Goal: Transaction & Acquisition: Purchase product/service

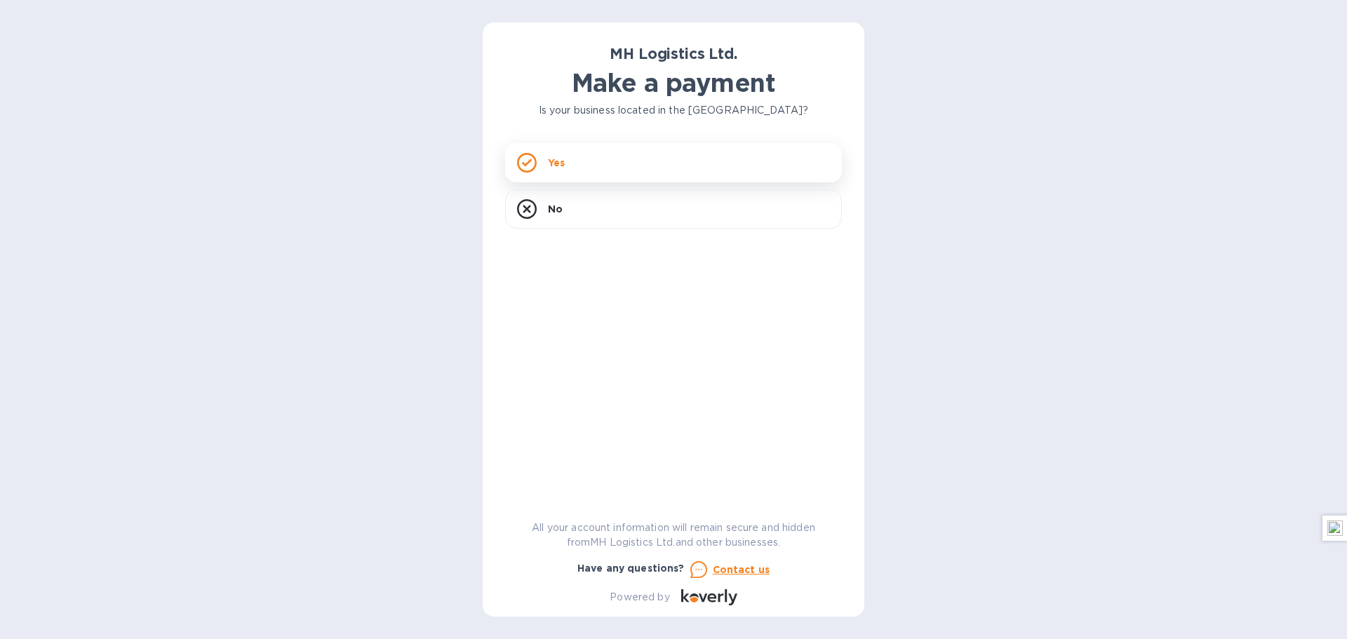
click at [588, 163] on div "Yes" at bounding box center [673, 162] width 337 height 39
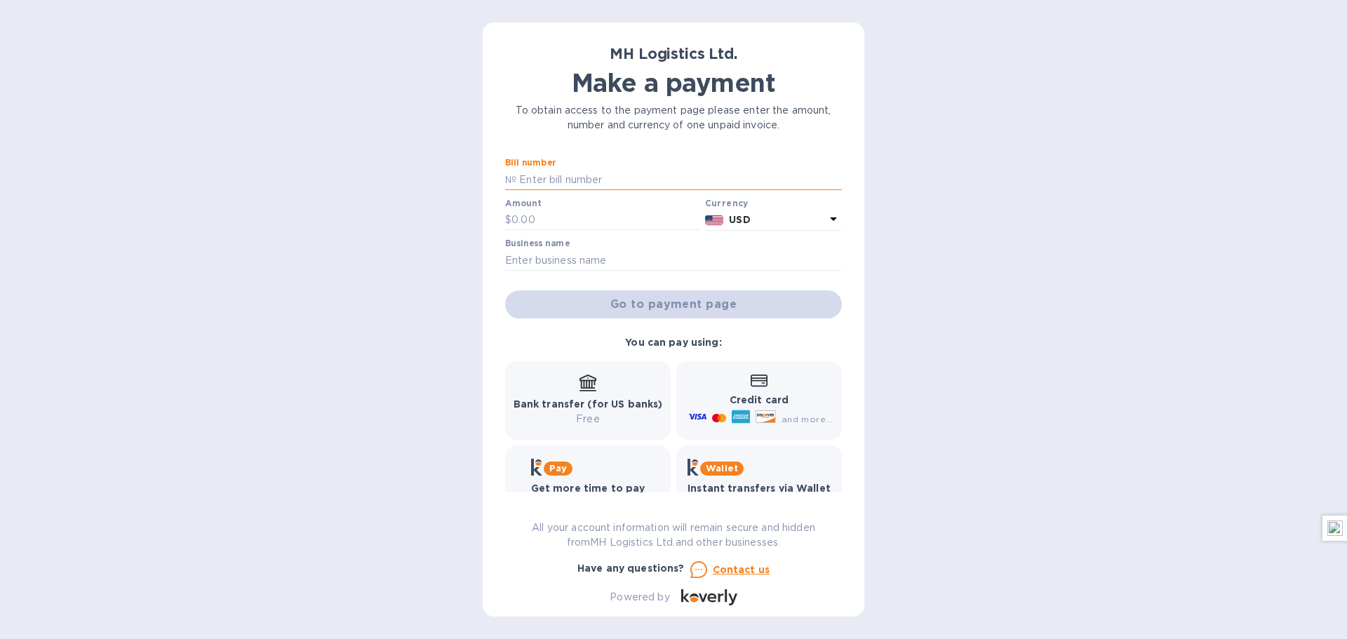
click at [633, 179] on input "text" at bounding box center [679, 179] width 326 height 21
type input "18246547462"
click at [562, 208] on div "Amount $" at bounding box center [602, 215] width 194 height 32
click at [554, 221] on input "text" at bounding box center [606, 220] width 188 height 21
click at [567, 222] on input "text" at bounding box center [606, 220] width 188 height 21
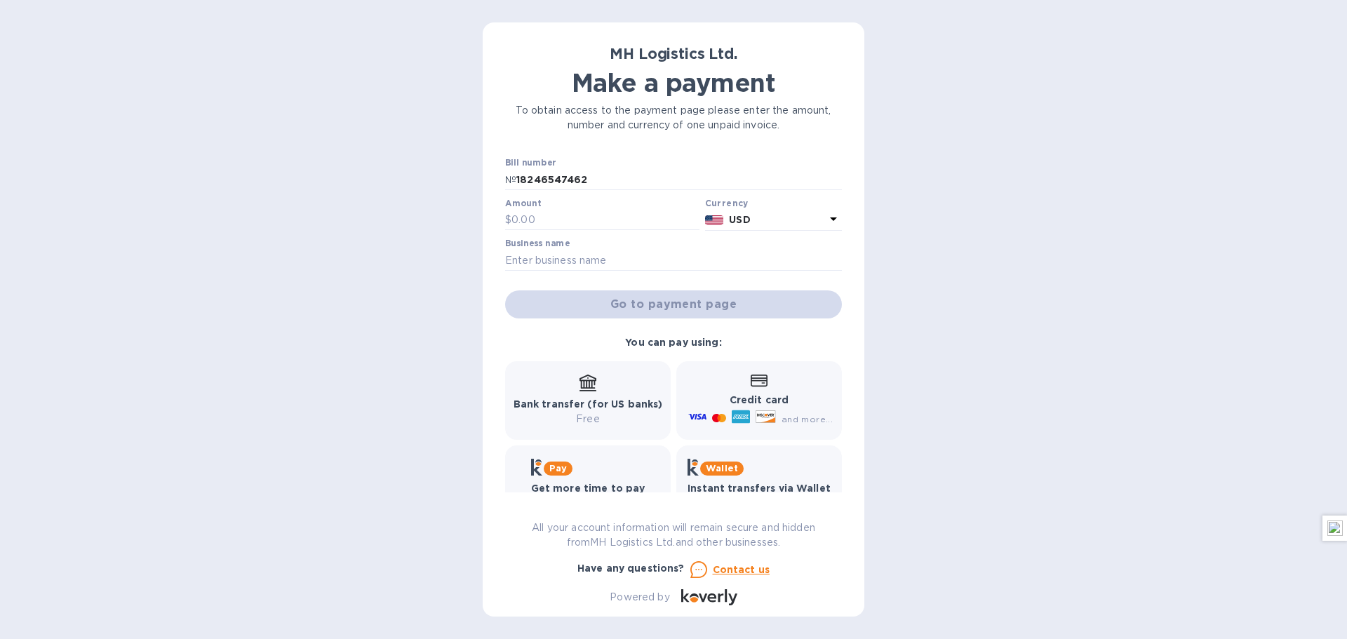
click at [732, 224] on b "USD" at bounding box center [739, 219] width 21 height 11
click at [333, 189] on div "MH Logistics Ltd. Make a payment To obtain access to the payment page please en…" at bounding box center [673, 319] width 1347 height 639
click at [660, 262] on input "text" at bounding box center [673, 260] width 337 height 21
click at [415, 268] on div "MH Logistics Ltd. Make a payment To obtain access to the payment page please en…" at bounding box center [673, 319] width 1347 height 639
click at [576, 180] on input "18246547462" at bounding box center [679, 179] width 326 height 21
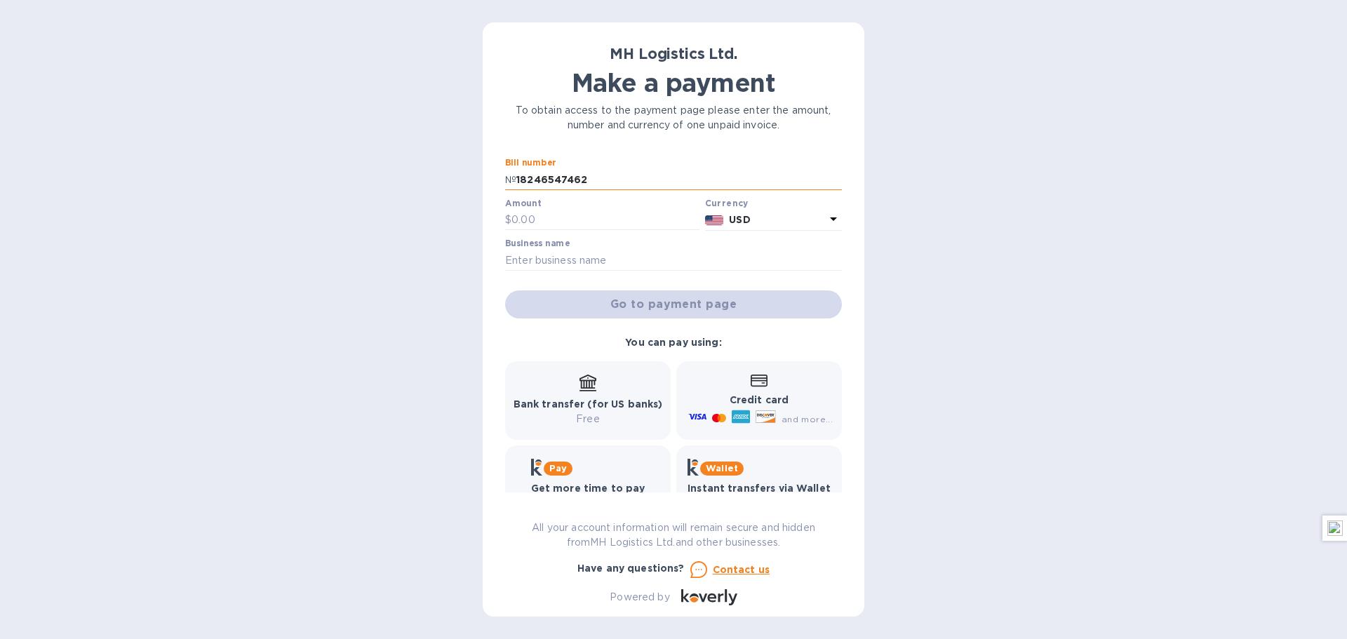
click at [576, 180] on input "18246547462" at bounding box center [679, 179] width 326 height 21
click at [455, 186] on div "MH Logistics Ltd. Make a payment To obtain access to the payment page please en…" at bounding box center [673, 319] width 1347 height 639
click at [590, 166] on div "Bill number №" at bounding box center [673, 174] width 337 height 32
click at [710, 161] on div "Bill number №" at bounding box center [673, 174] width 337 height 32
click at [705, 174] on input "text" at bounding box center [679, 179] width 326 height 21
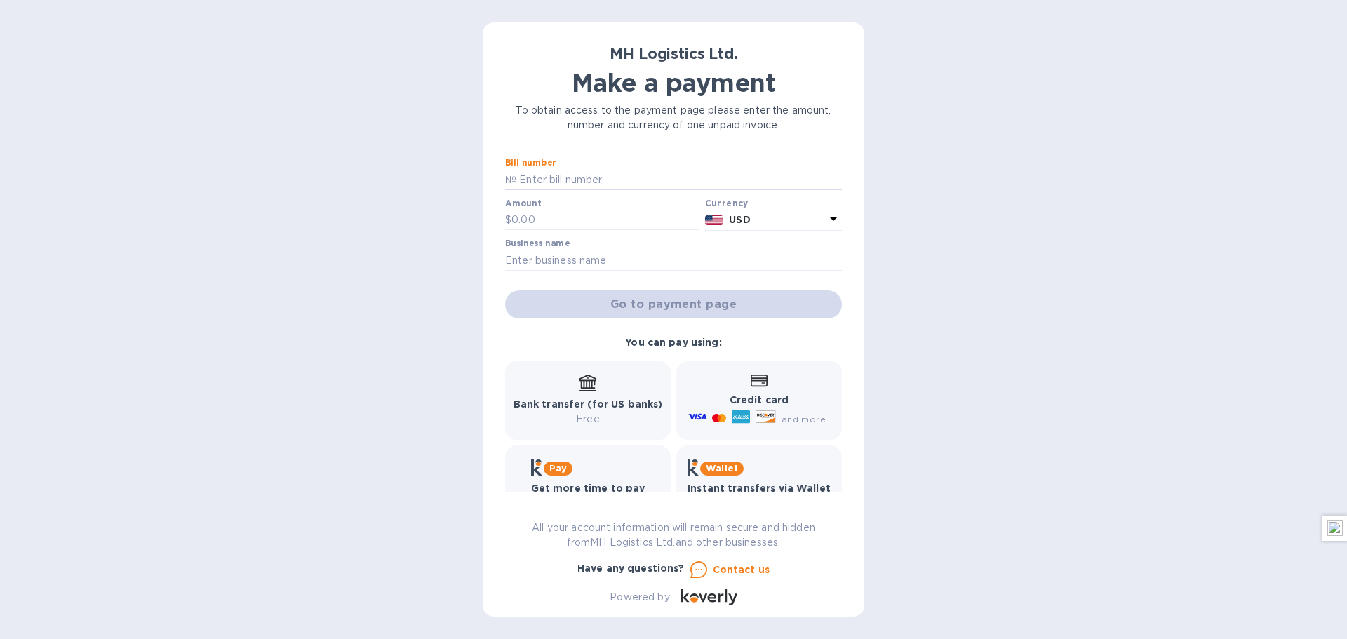
type input "18246547462"
click at [628, 185] on input "18246547462" at bounding box center [679, 179] width 326 height 21
click at [637, 281] on div "Bill number № 18246547462 Amount $ Currency USD Business name Go to payment page" at bounding box center [673, 238] width 342 height 166
click at [558, 222] on input "text" at bounding box center [606, 220] width 188 height 21
type input "50"
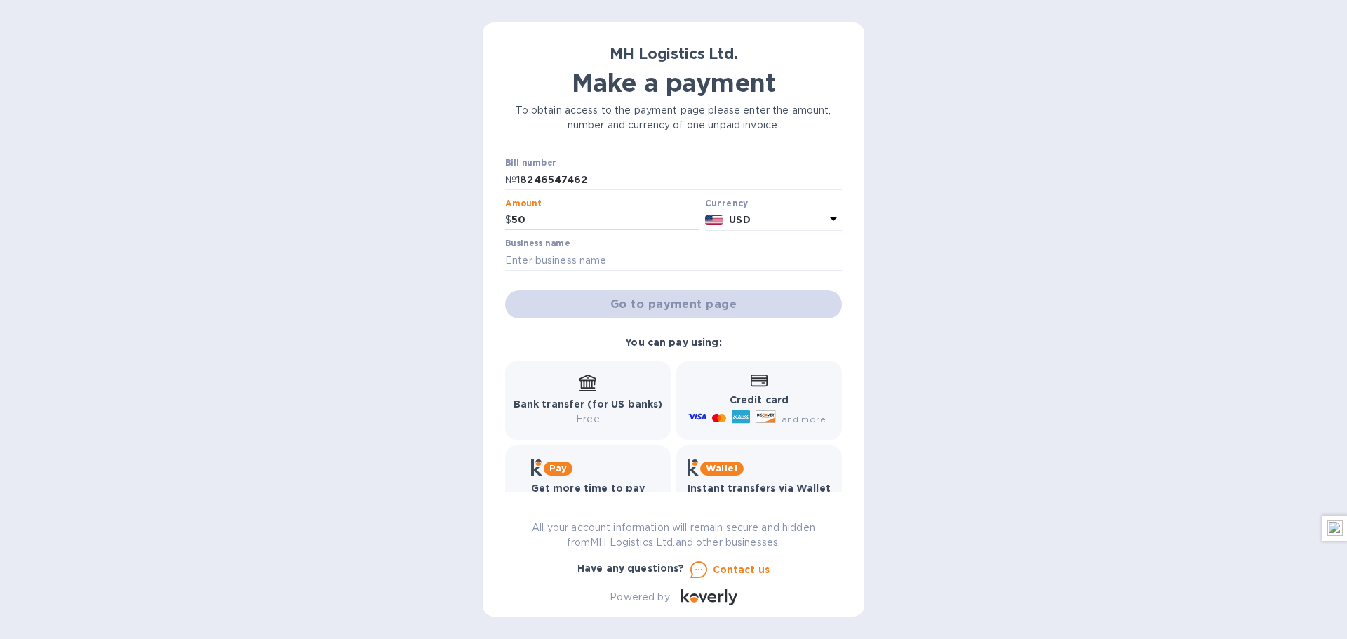
click at [585, 232] on div at bounding box center [602, 231] width 194 height 3
drag, startPoint x: 566, startPoint y: 264, endPoint x: 571, endPoint y: 281, distance: 18.4
click at [566, 264] on input "text" at bounding box center [673, 260] width 337 height 21
click at [524, 291] on div "Go to payment page" at bounding box center [673, 305] width 342 height 34
click at [580, 269] on input "text" at bounding box center [673, 260] width 337 height 21
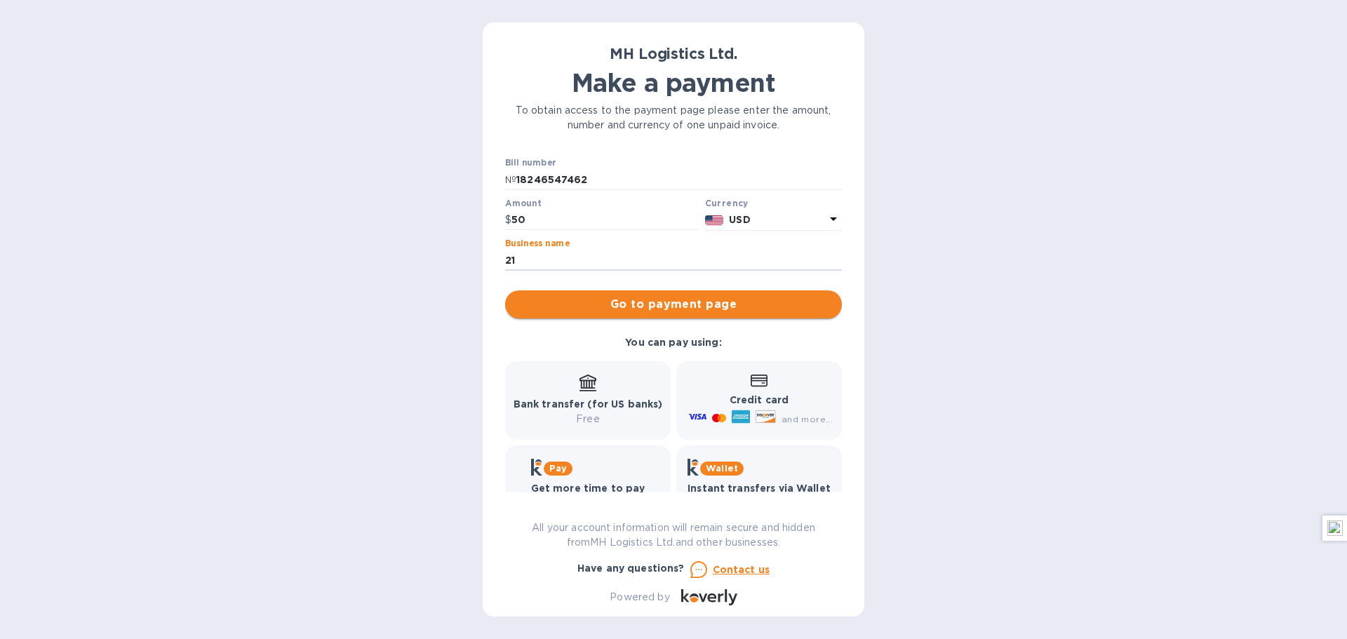
type input "21"
click at [578, 306] on span "Go to payment page" at bounding box center [673, 304] width 314 height 17
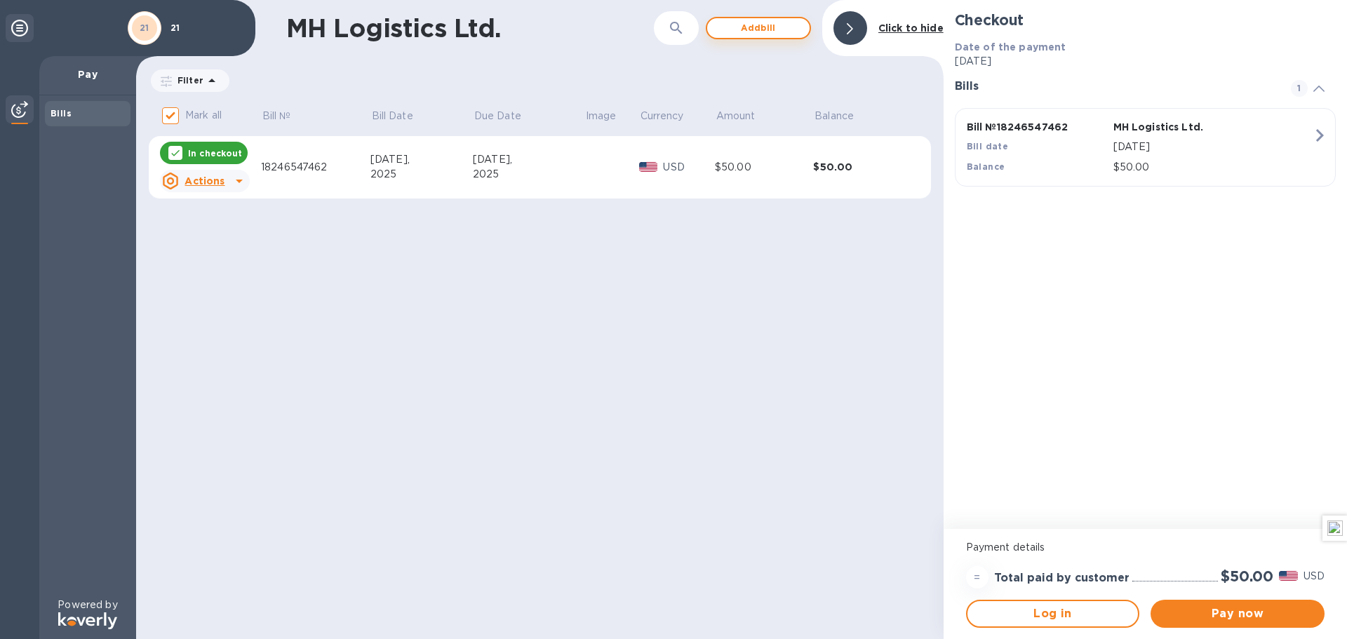
click at [738, 25] on span "Add bill" at bounding box center [759, 28] width 80 height 17
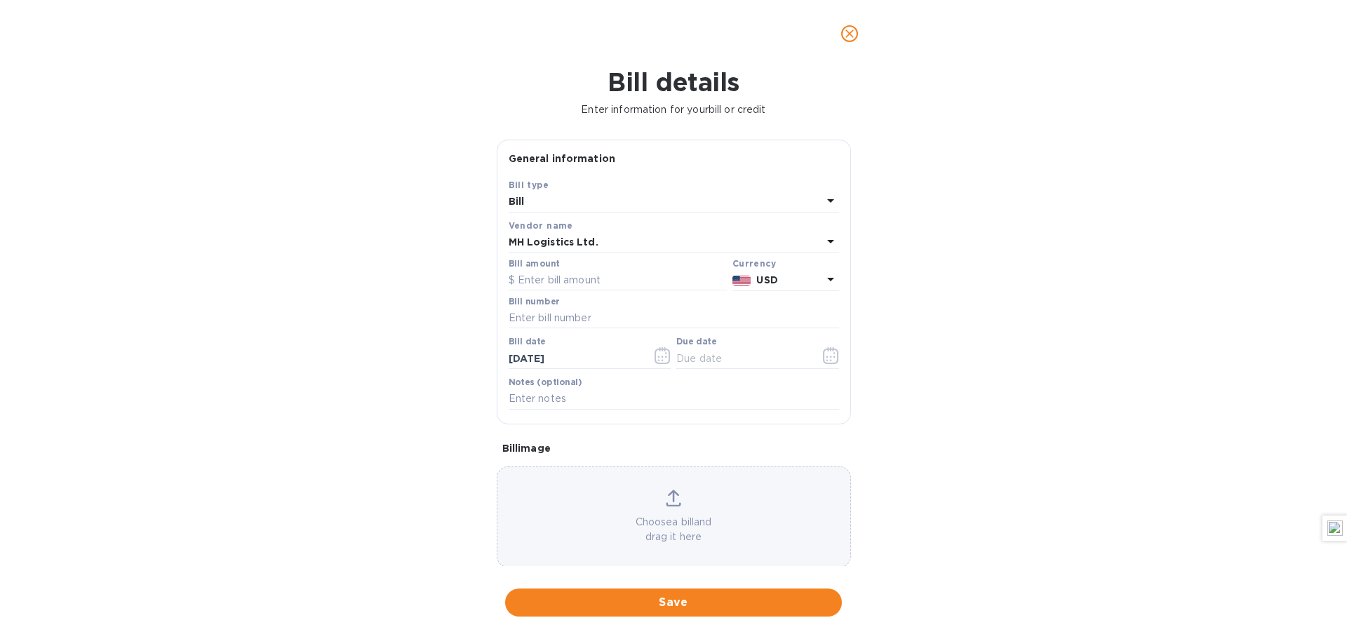
click at [847, 34] on icon "close" at bounding box center [850, 34] width 14 height 14
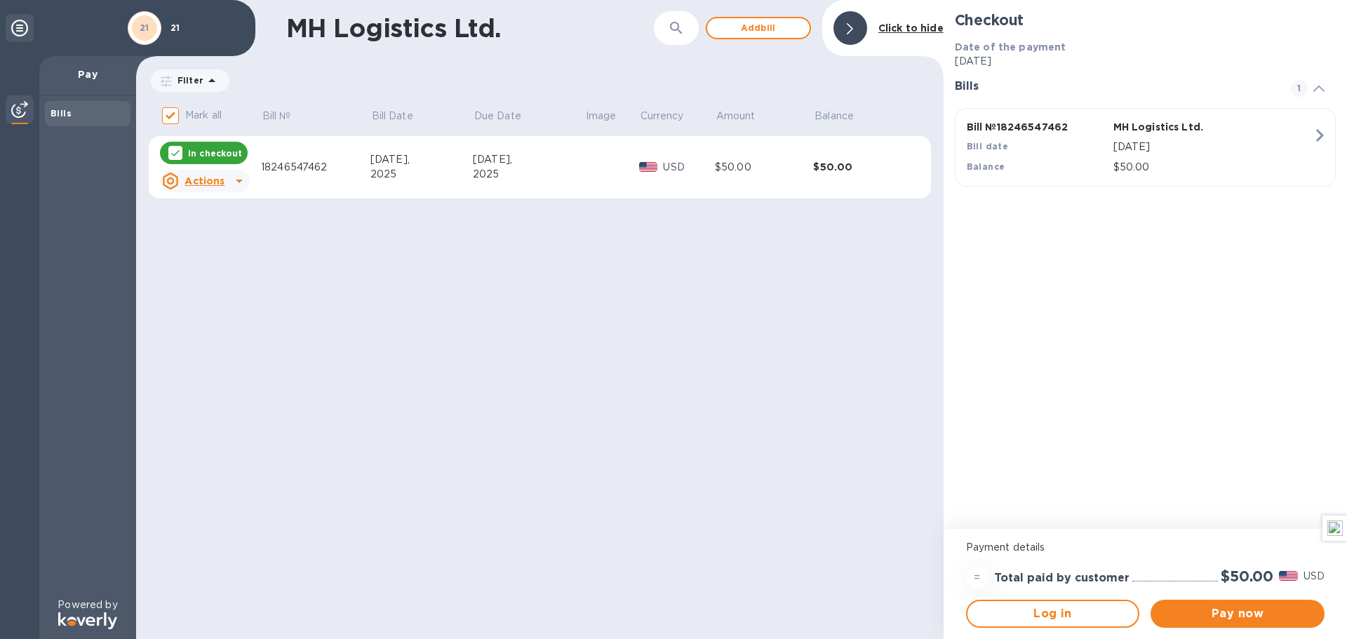
click at [193, 177] on u "Actions" at bounding box center [205, 180] width 40 height 11
click at [206, 274] on b "Delete" at bounding box center [216, 271] width 35 height 11
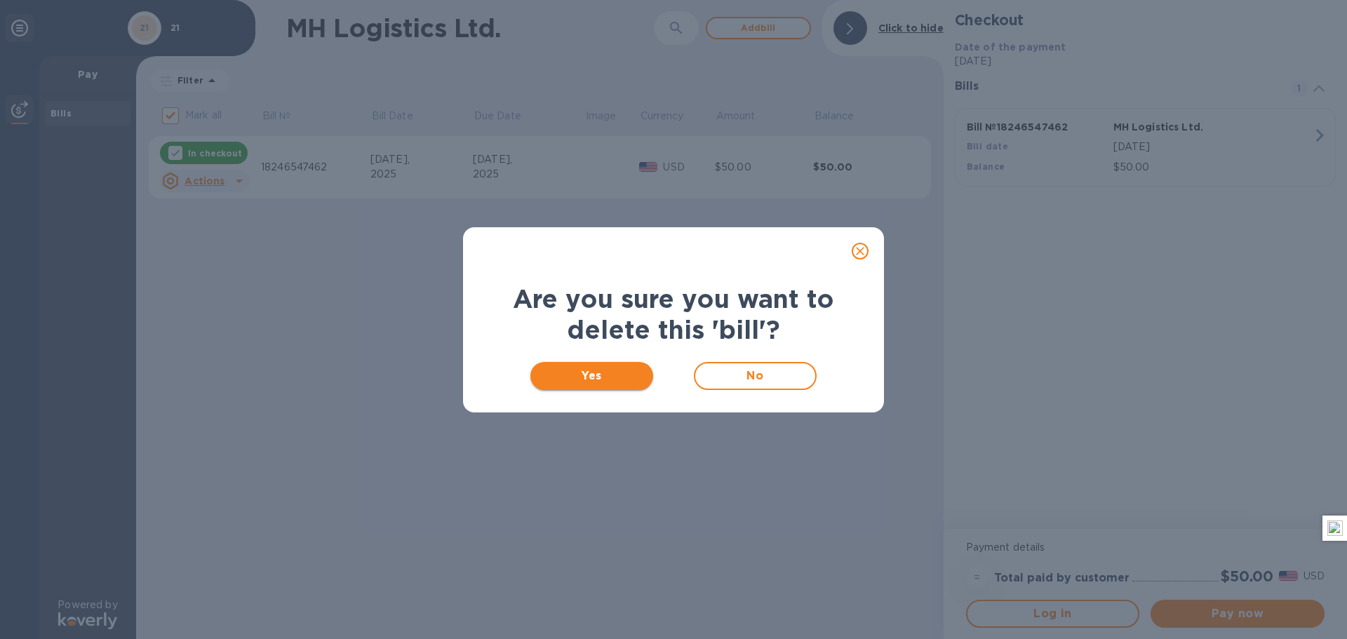
click at [604, 385] on button "Yes" at bounding box center [592, 376] width 123 height 28
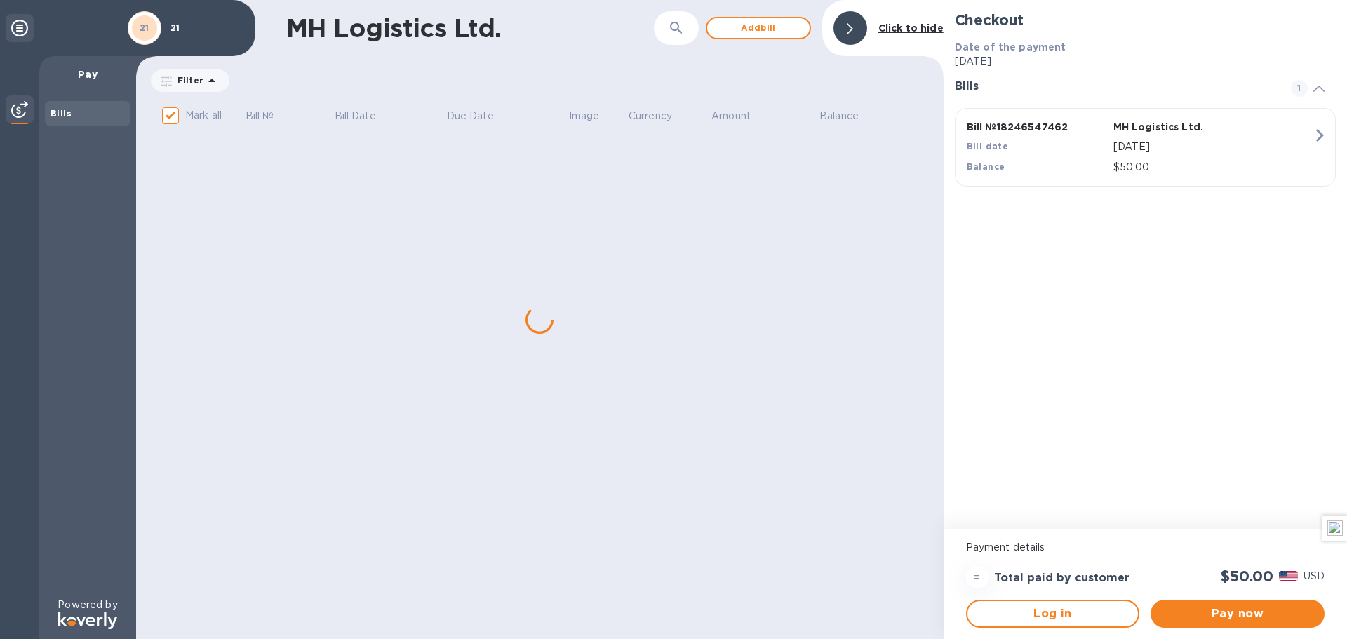
checkbox input "false"
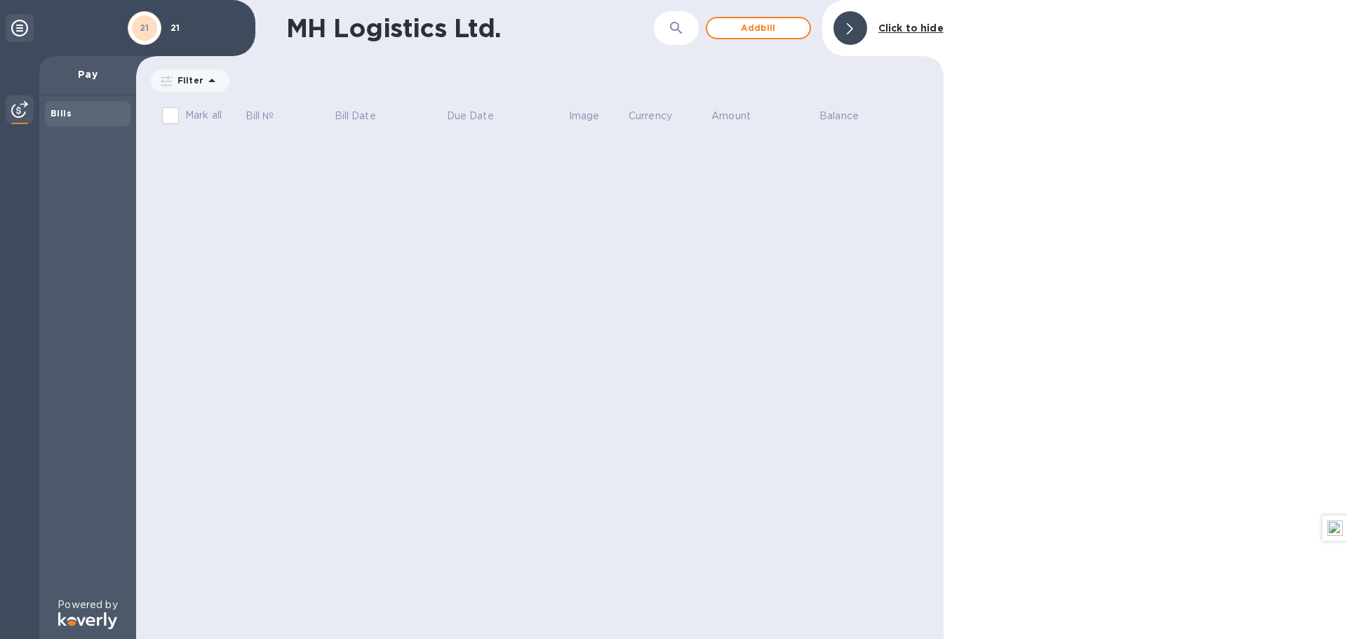
click at [442, 300] on div "MH Logistics Ltd. ​ Add bill Click to hide Filter Amount Mark all Bill № Bill D…" at bounding box center [540, 319] width 808 height 639
click at [43, 95] on div "Pay" at bounding box center [87, 75] width 97 height 39
click at [64, 112] on b "Bills" at bounding box center [61, 113] width 21 height 11
click at [205, 220] on div "MH Logistics Ltd. ​ Add bill Click to hide Filter Amount Mark all Bill № Bill D…" at bounding box center [540, 319] width 808 height 639
click at [158, 24] on div "21" at bounding box center [145, 28] width 34 height 34
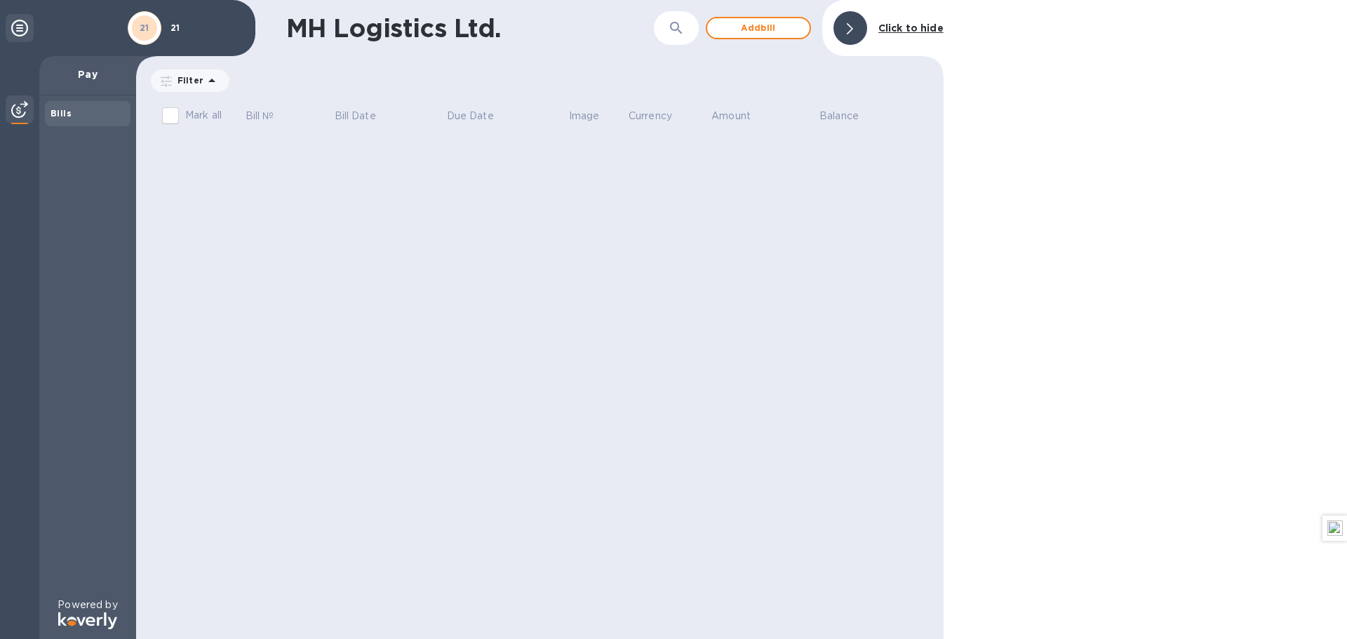
click at [138, 27] on div "21" at bounding box center [144, 27] width 25 height 25
click at [17, 15] on div at bounding box center [20, 28] width 28 height 28
click at [93, 74] on p "Pay" at bounding box center [88, 74] width 74 height 14
click at [70, 128] on div "Bills" at bounding box center [87, 346] width 97 height 502
click at [0, 105] on div at bounding box center [19, 347] width 39 height 583
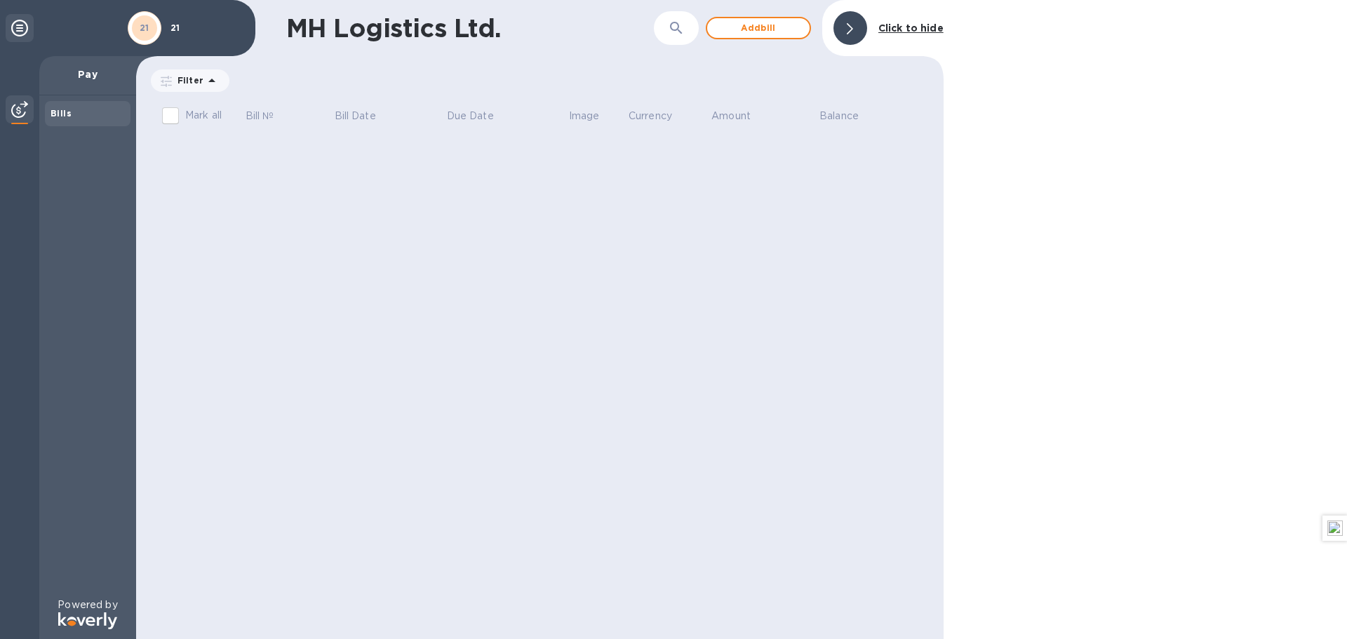
click at [22, 111] on img at bounding box center [19, 109] width 17 height 17
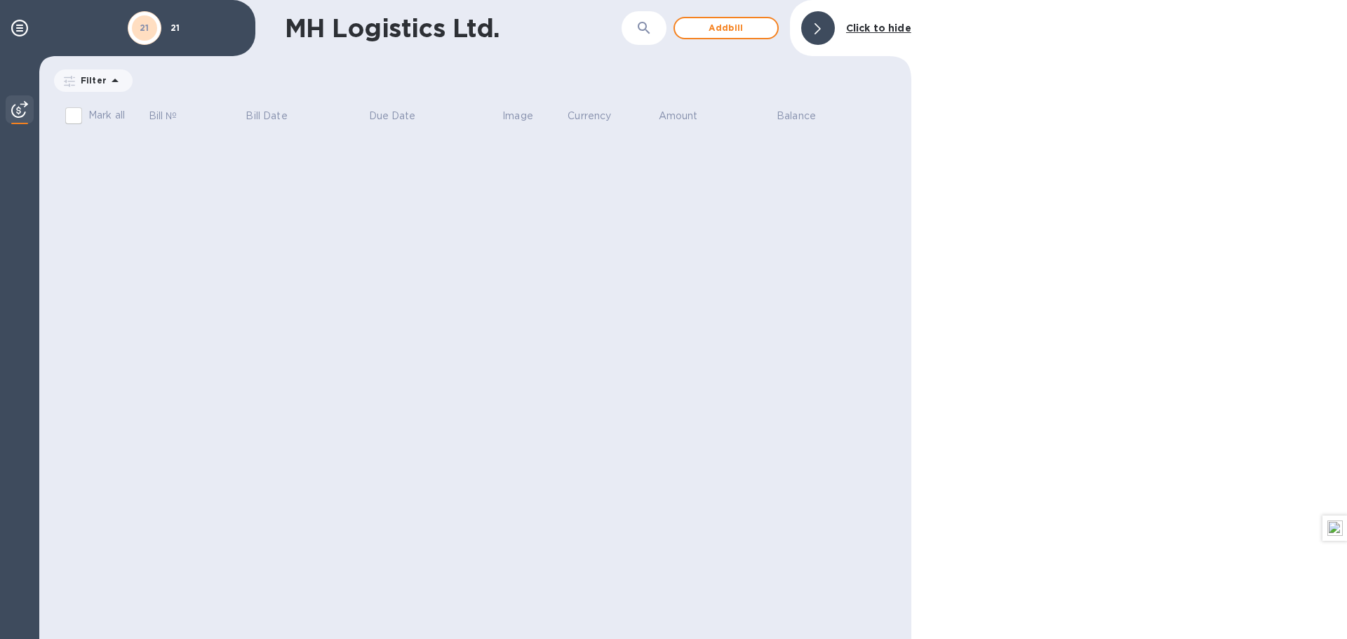
click at [140, 39] on div "21" at bounding box center [144, 27] width 25 height 25
drag, startPoint x: 152, startPoint y: 31, endPoint x: 516, endPoint y: 187, distance: 395.5
click at [516, 187] on div "MH Logistics Ltd. ​ Add bill Click to hide Filter Amount Mark all Bill № Bill D…" at bounding box center [475, 319] width 872 height 639
click at [22, 26] on icon at bounding box center [19, 28] width 17 height 17
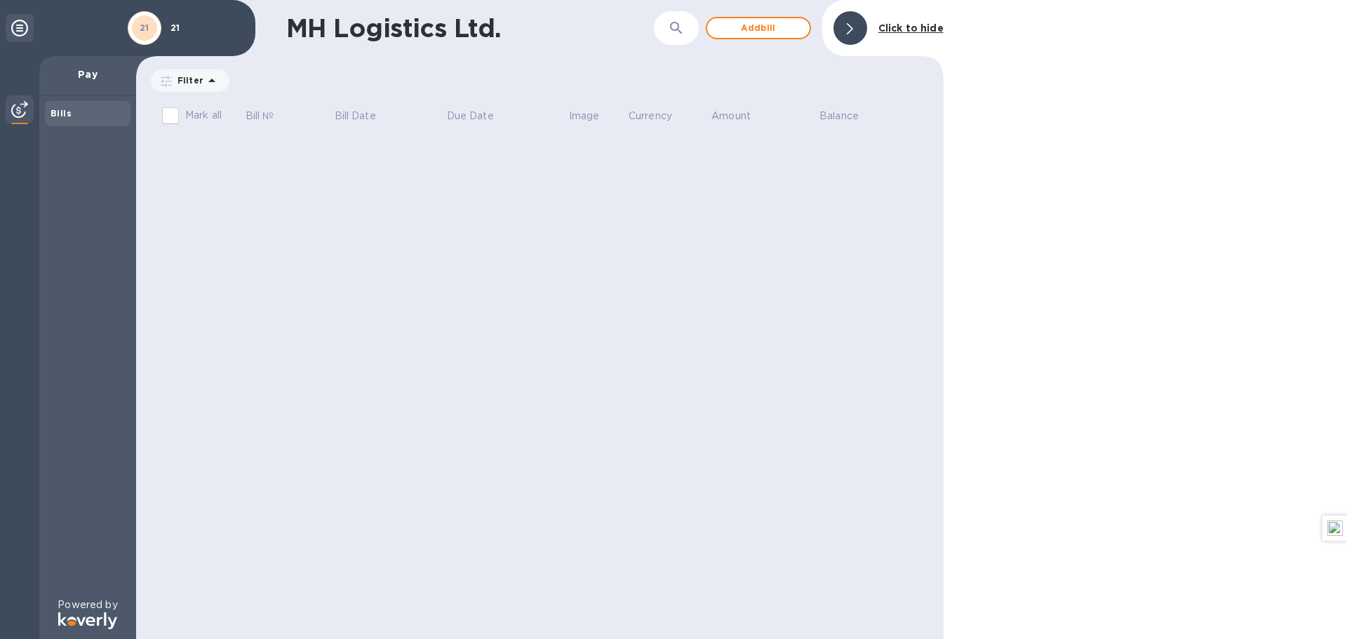
click at [53, 121] on div "Bills" at bounding box center [88, 113] width 86 height 25
click at [163, 76] on icon at bounding box center [166, 81] width 11 height 11
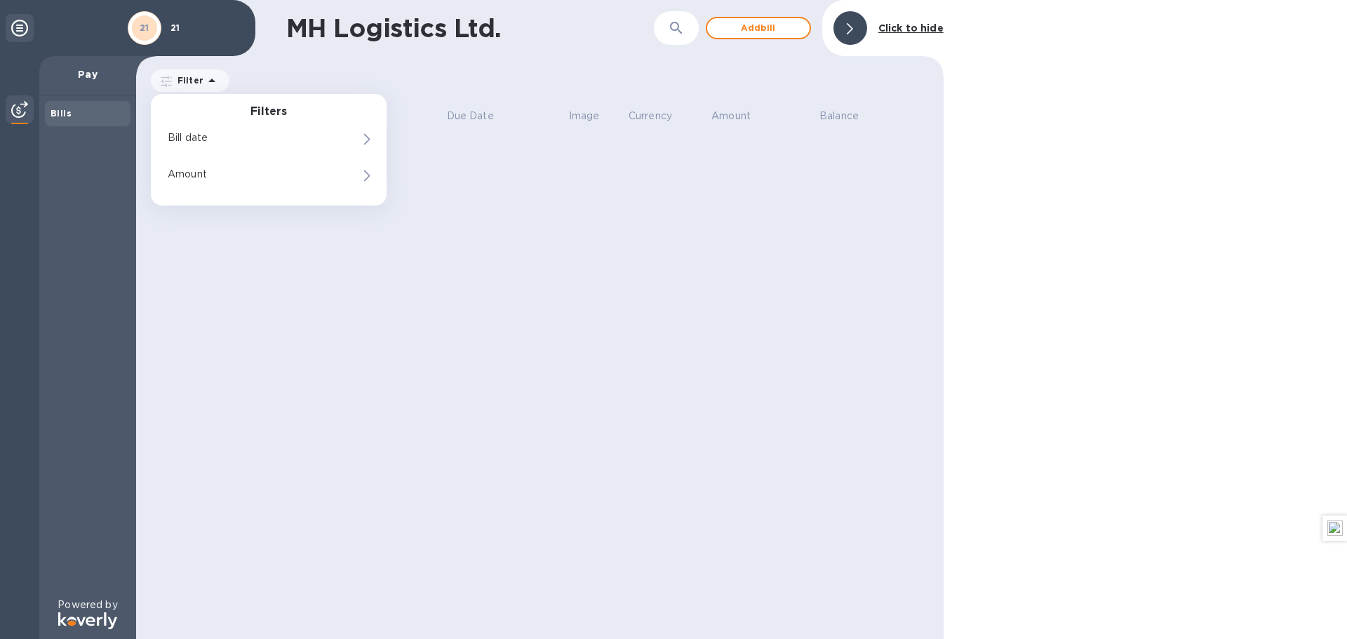
click at [97, 81] on p "Pay" at bounding box center [88, 74] width 74 height 14
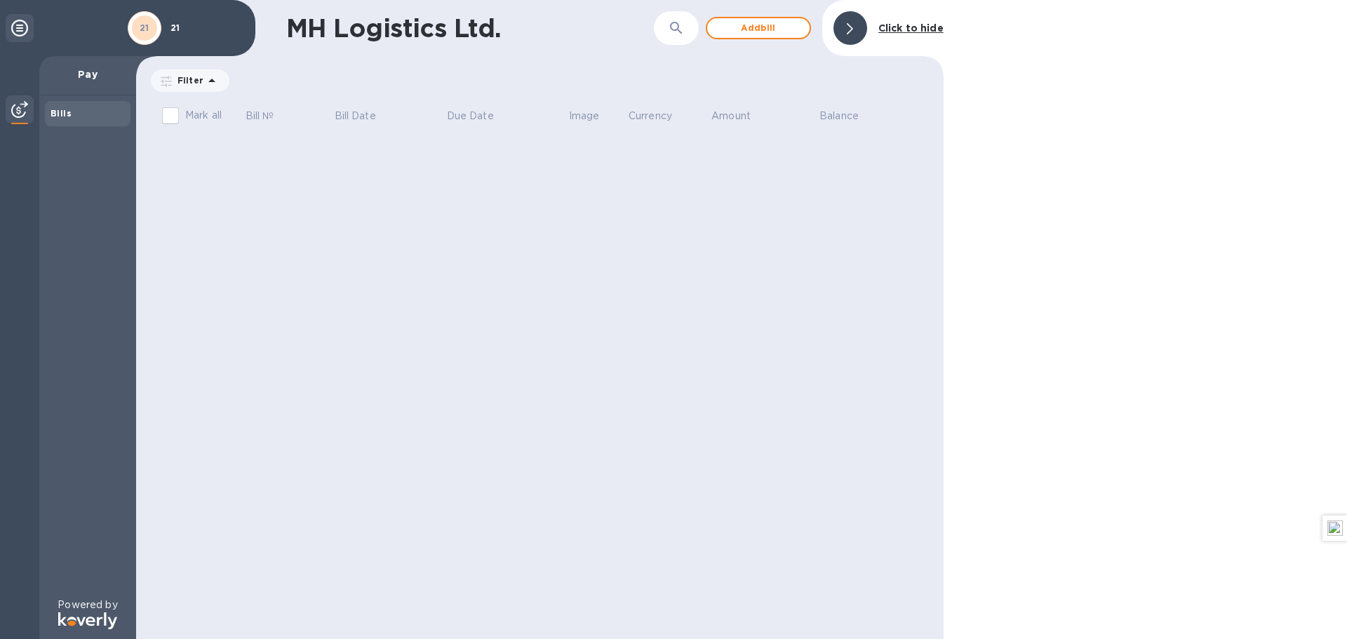
click at [88, 77] on p "Pay" at bounding box center [88, 74] width 74 height 14
click at [210, 55] on div "21 21" at bounding box center [127, 28] width 255 height 56
click at [161, 25] on div "21" at bounding box center [144, 27] width 39 height 39
click at [179, 27] on p "21" at bounding box center [206, 28] width 70 height 10
click at [112, 19] on div "21 21" at bounding box center [127, 28] width 255 height 56
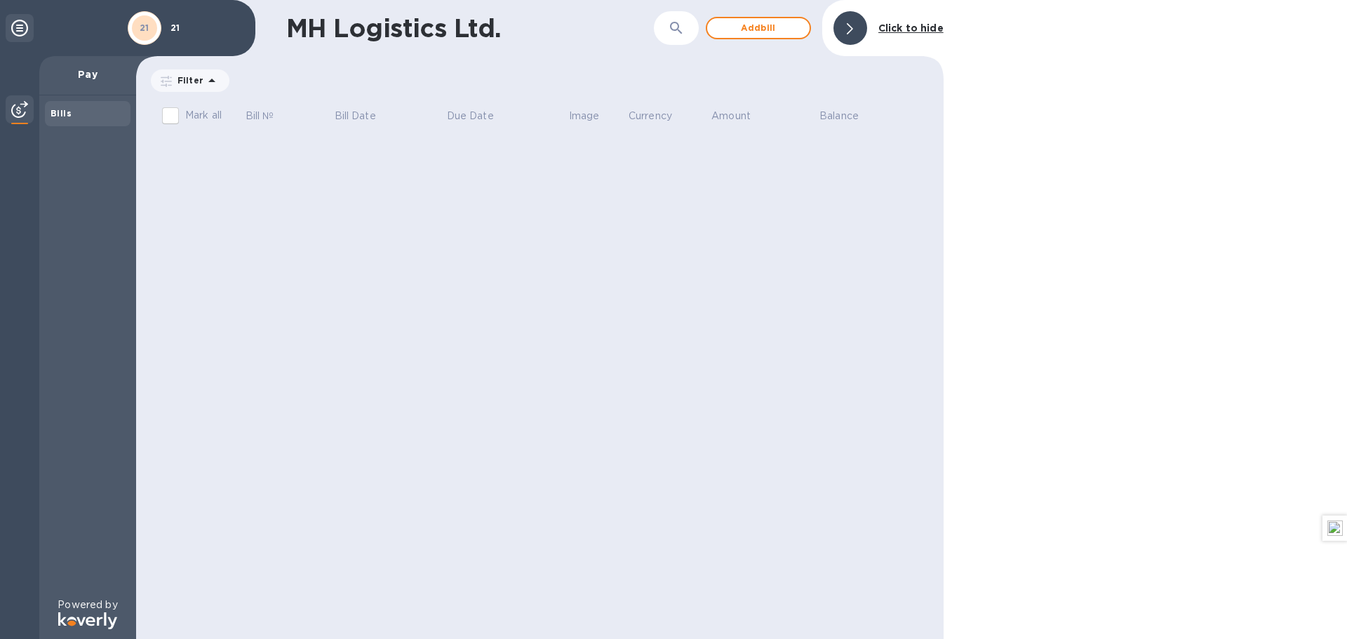
click at [538, 345] on div "MH Logistics Ltd. ​ Add bill Click to hide Filter Amount Mark all Bill № Bill D…" at bounding box center [540, 319] width 808 height 639
click at [1078, 399] on div at bounding box center [1146, 319] width 404 height 639
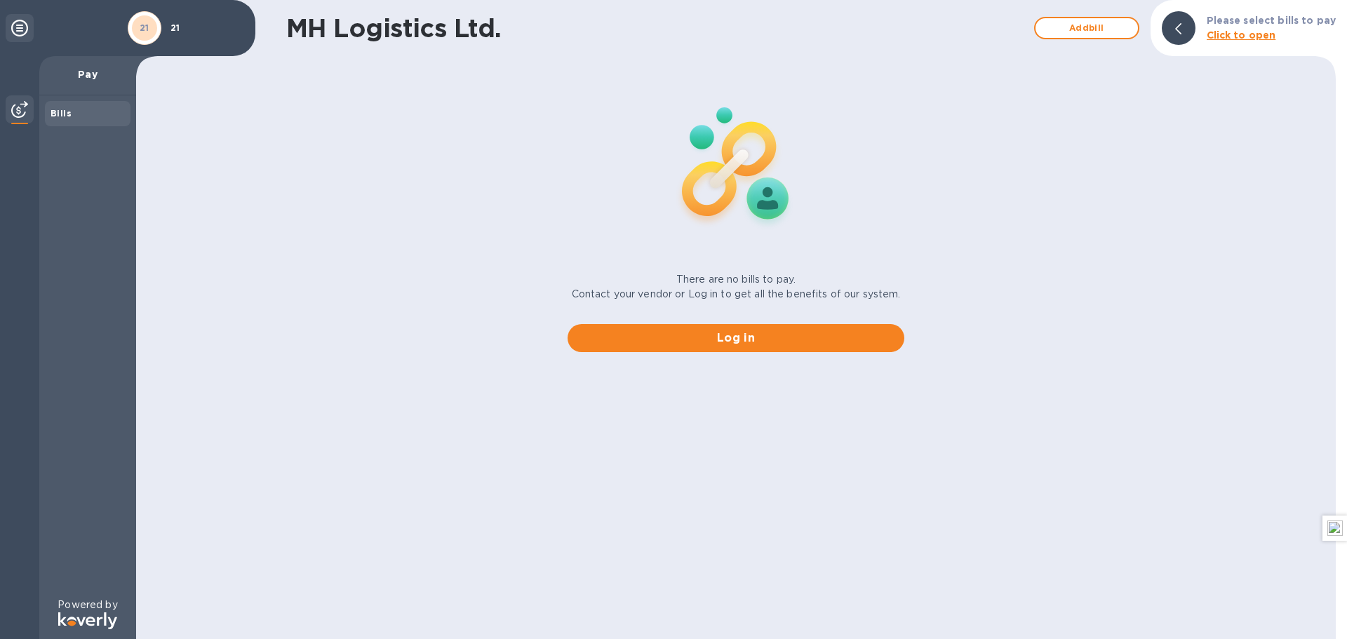
click at [1226, 39] on b "Click to open" at bounding box center [1241, 34] width 69 height 11
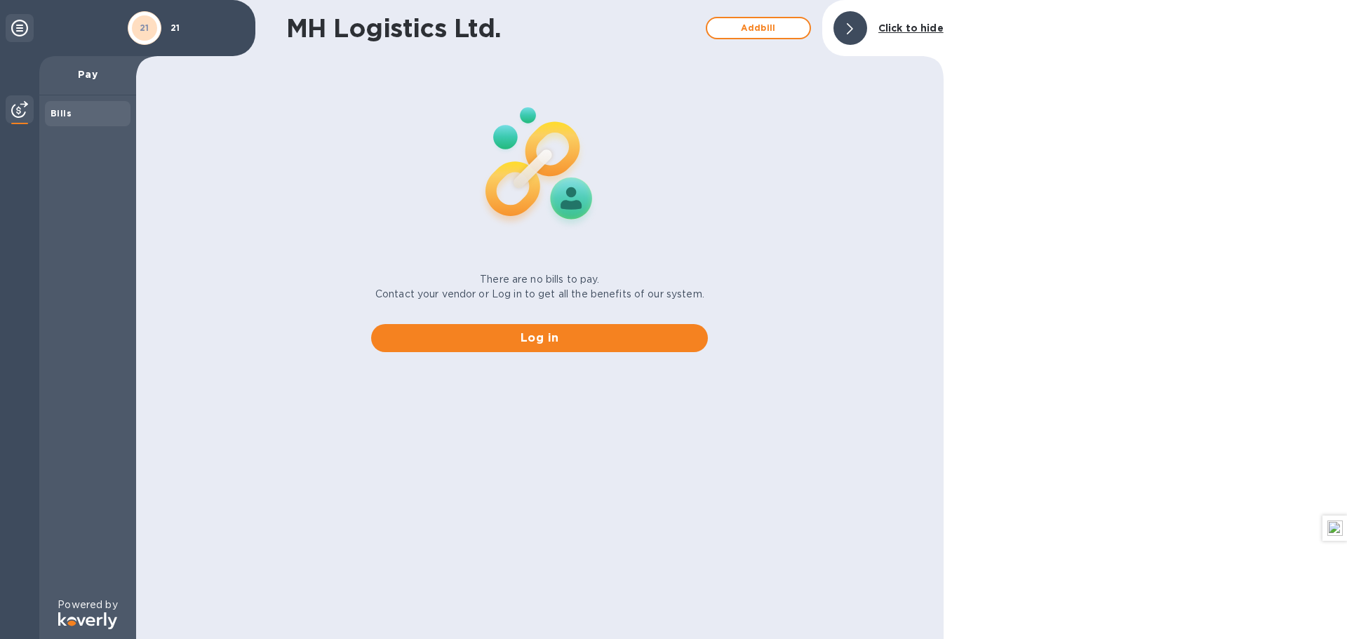
click at [180, 25] on p "21" at bounding box center [206, 28] width 70 height 10
click at [160, 29] on div "21" at bounding box center [145, 28] width 34 height 34
click at [901, 32] on b "Click to hide" at bounding box center [911, 27] width 65 height 11
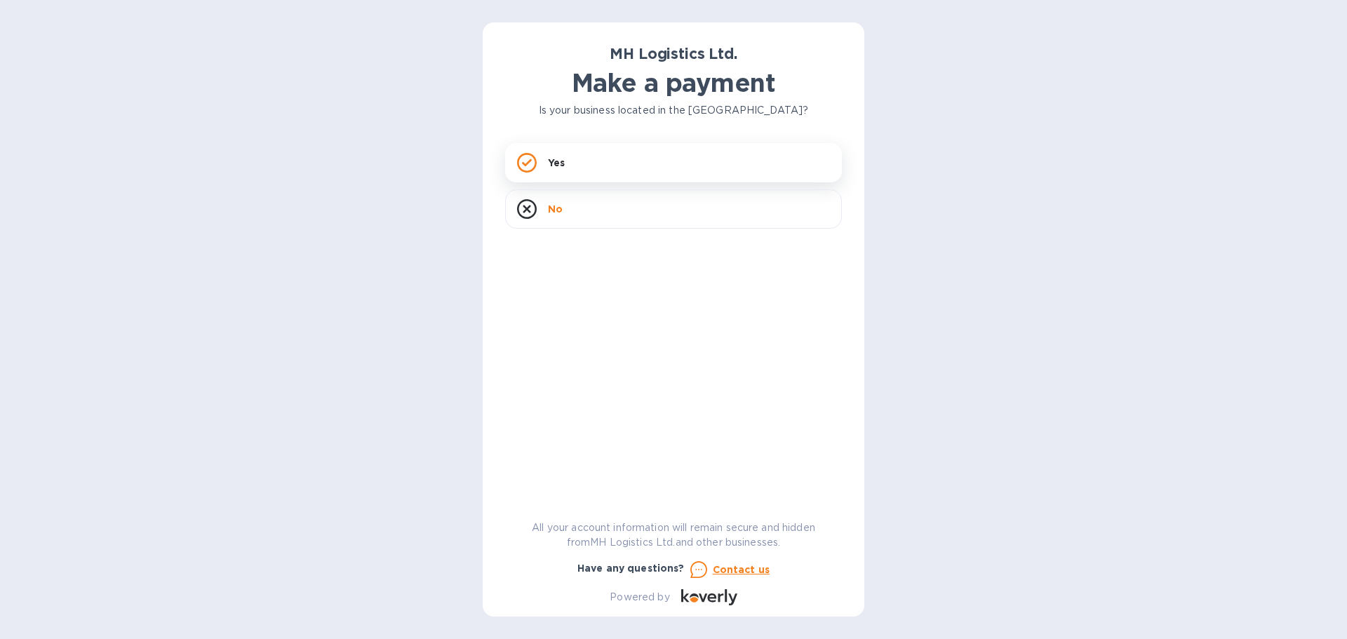
click at [623, 166] on div "Yes" at bounding box center [673, 162] width 337 height 39
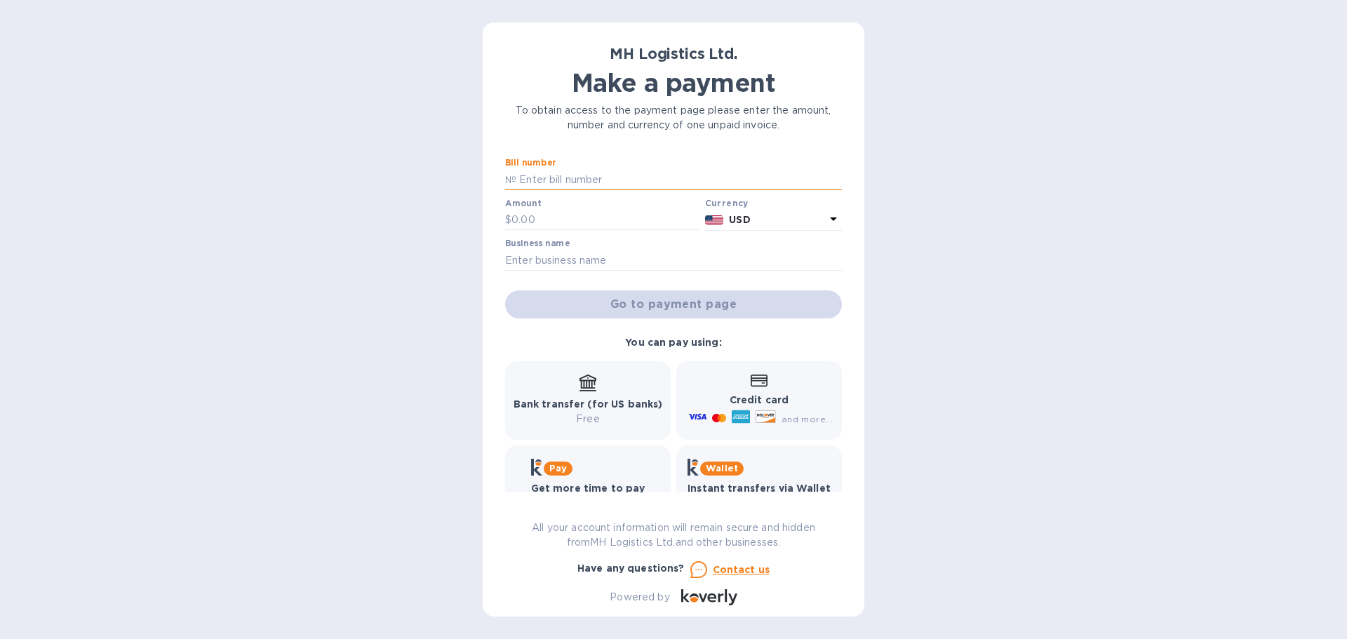
click at [593, 186] on input "text" at bounding box center [679, 179] width 326 height 21
click at [974, 286] on div "MH Logistics Ltd. Make a payment To obtain access to the payment page please en…" at bounding box center [673, 319] width 1347 height 639
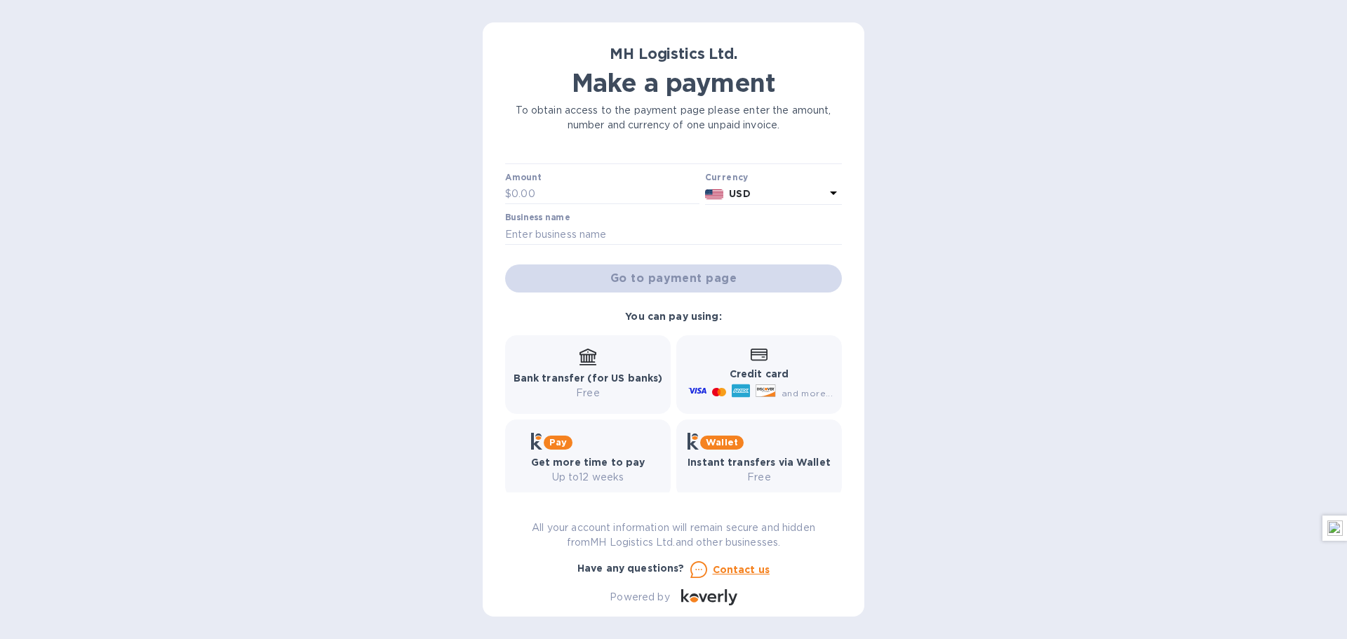
scroll to position [40, 0]
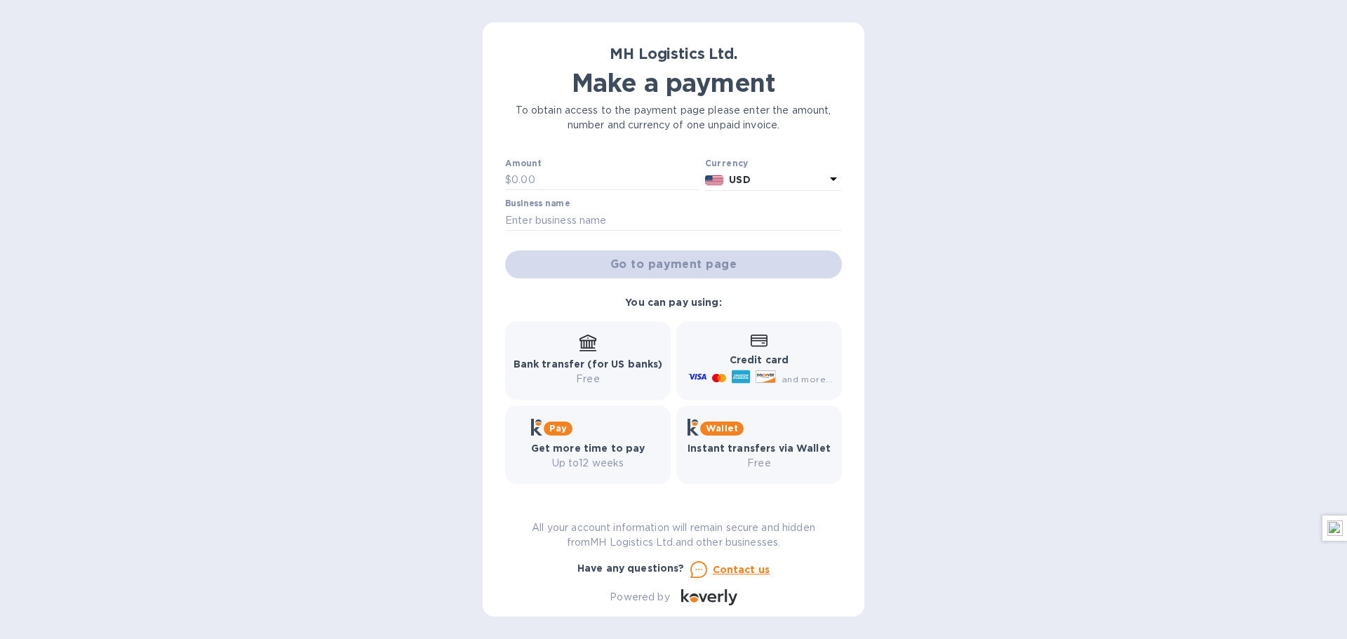
click at [512, 442] on div "Pay Get more time to pay Up to 12 weeks" at bounding box center [588, 445] width 166 height 79
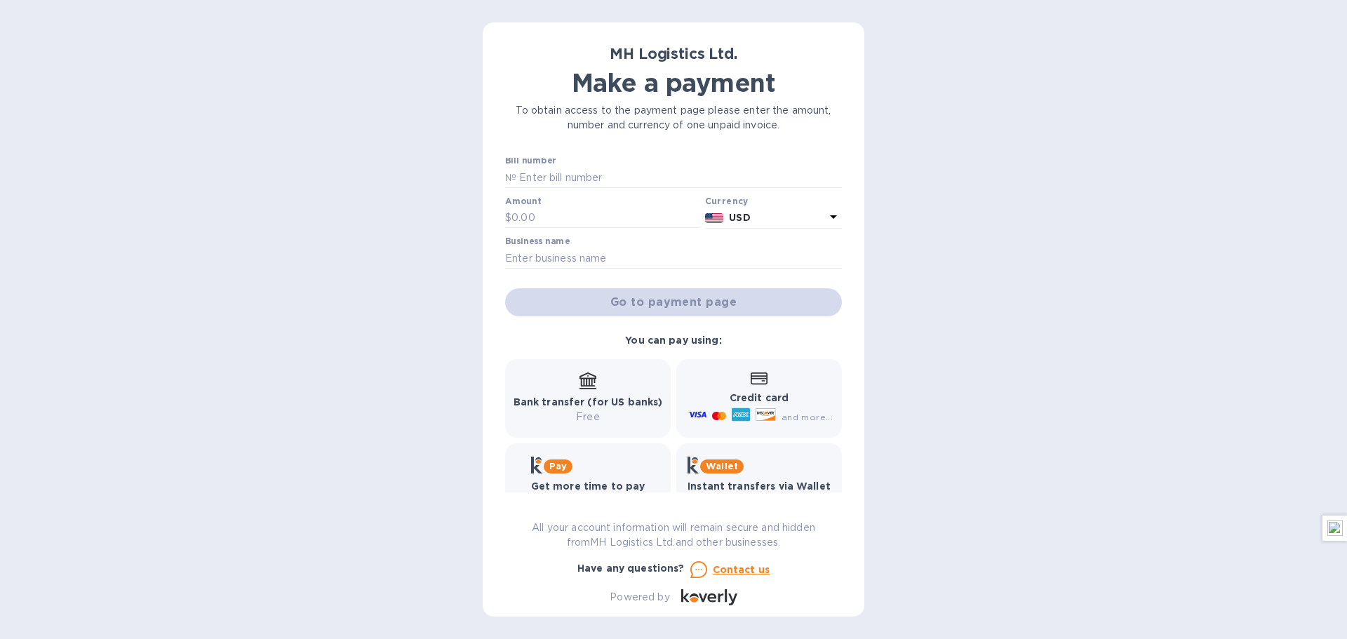
scroll to position [0, 0]
click at [736, 568] on u "Contact us" at bounding box center [742, 569] width 58 height 11
click at [750, 568] on u "Contact us" at bounding box center [742, 569] width 58 height 11
click at [750, 566] on u "Contact us" at bounding box center [742, 569] width 58 height 11
click at [747, 569] on u "Contact us" at bounding box center [742, 569] width 58 height 11
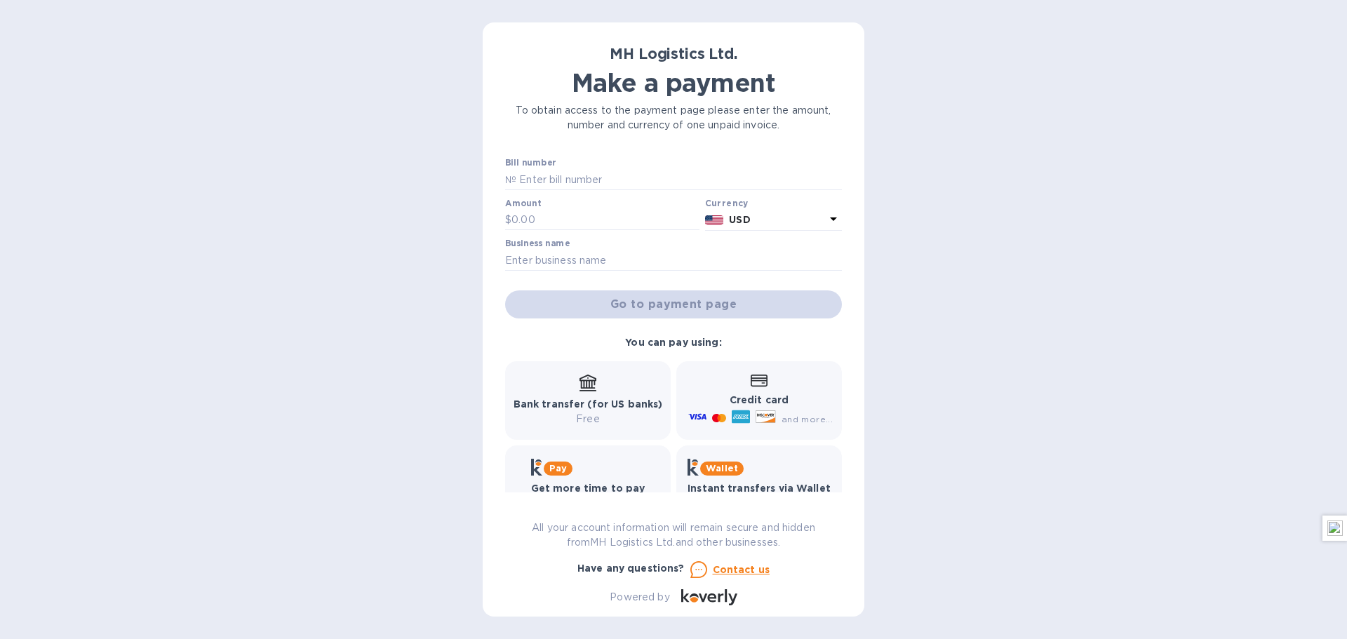
click at [752, 576] on p "Contact us" at bounding box center [742, 570] width 58 height 14
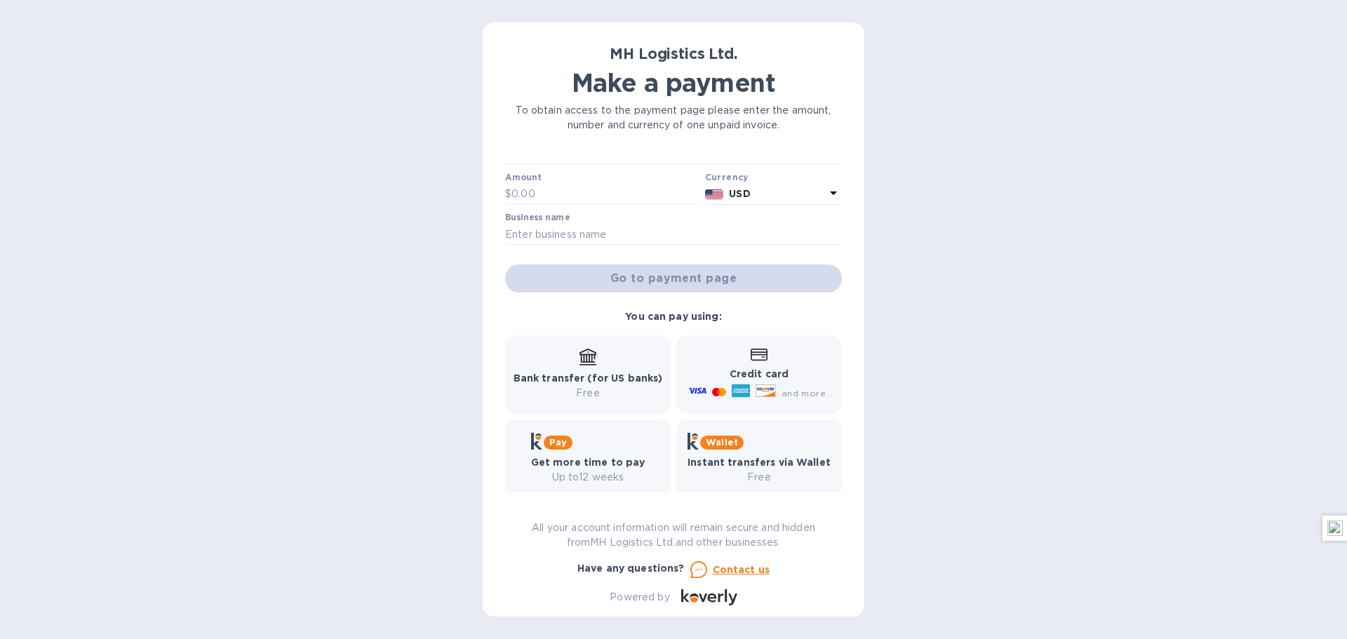
scroll to position [40, 0]
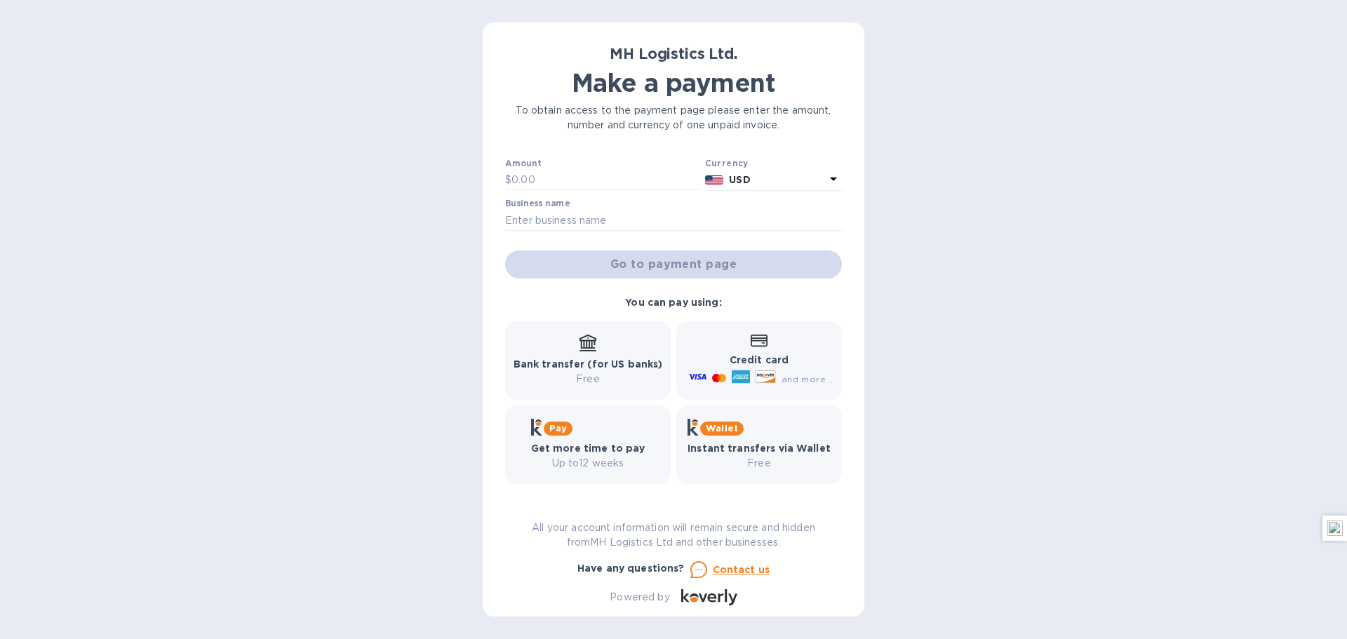
click at [481, 431] on div "MH Logistics Ltd. Make a payment To obtain access to the payment page please en…" at bounding box center [673, 319] width 1347 height 639
click at [604, 585] on div "Powered by" at bounding box center [674, 597] width 348 height 27
click at [671, 234] on div "Business name" at bounding box center [673, 216] width 342 height 41
drag, startPoint x: 671, startPoint y: 234, endPoint x: 667, endPoint y: 247, distance: 13.3
click at [667, 247] on div "Bill number № Amount $ Currency USD Business name Go to payment page" at bounding box center [673, 198] width 342 height 166
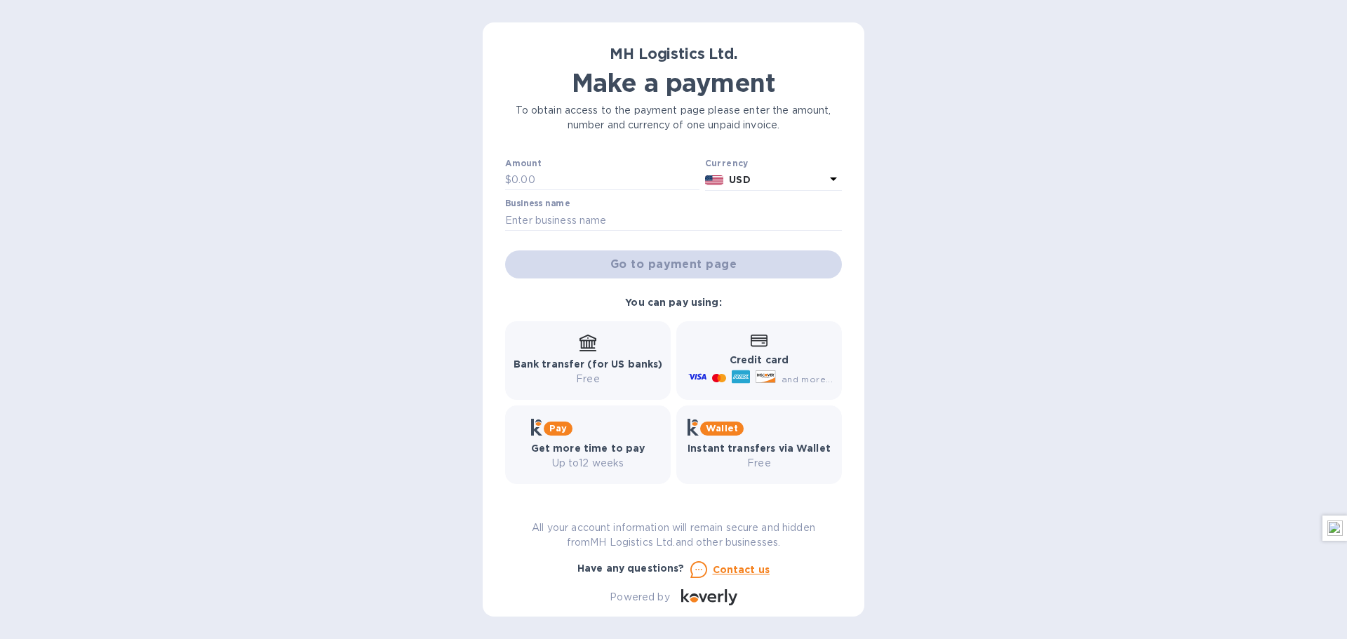
click at [667, 248] on div "Go to payment page" at bounding box center [673, 265] width 342 height 34
drag, startPoint x: 671, startPoint y: 241, endPoint x: 668, endPoint y: 226, distance: 15.7
click at [668, 226] on div "Bill number № Amount $ Currency USD Business name Go to payment page" at bounding box center [673, 198] width 342 height 166
click at [679, 222] on input "text" at bounding box center [673, 220] width 337 height 21
click at [794, 284] on div "Bill number № Amount $ Currency USD Business name Go to payment page" at bounding box center [674, 198] width 354 height 178
